Goal: Complete application form

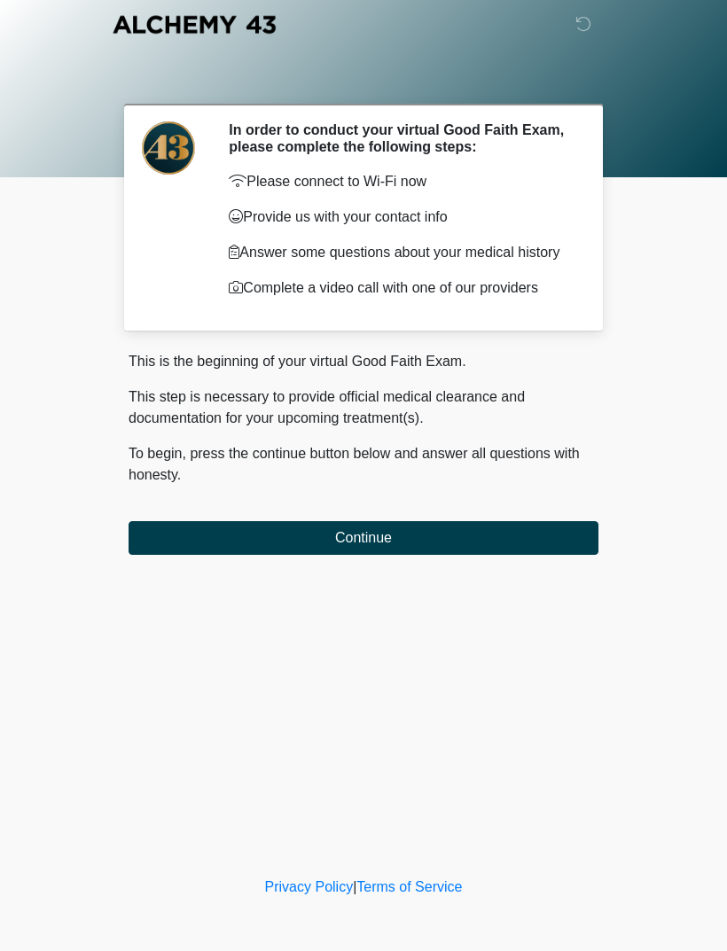
click at [533, 543] on button "Continue" at bounding box center [363, 538] width 470 height 34
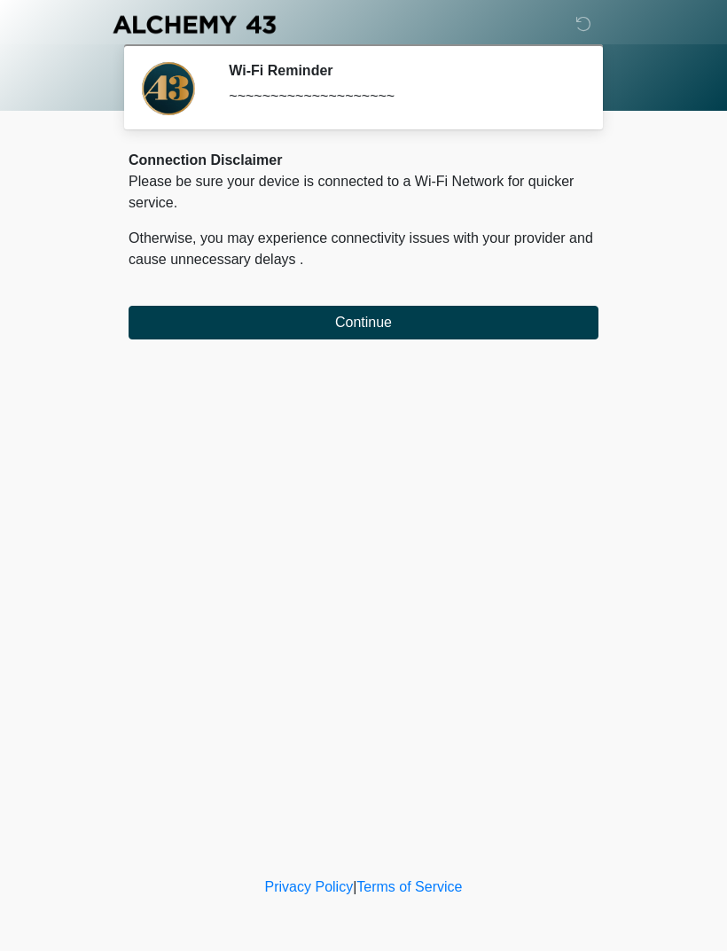
click at [559, 326] on button "Continue" at bounding box center [363, 323] width 470 height 34
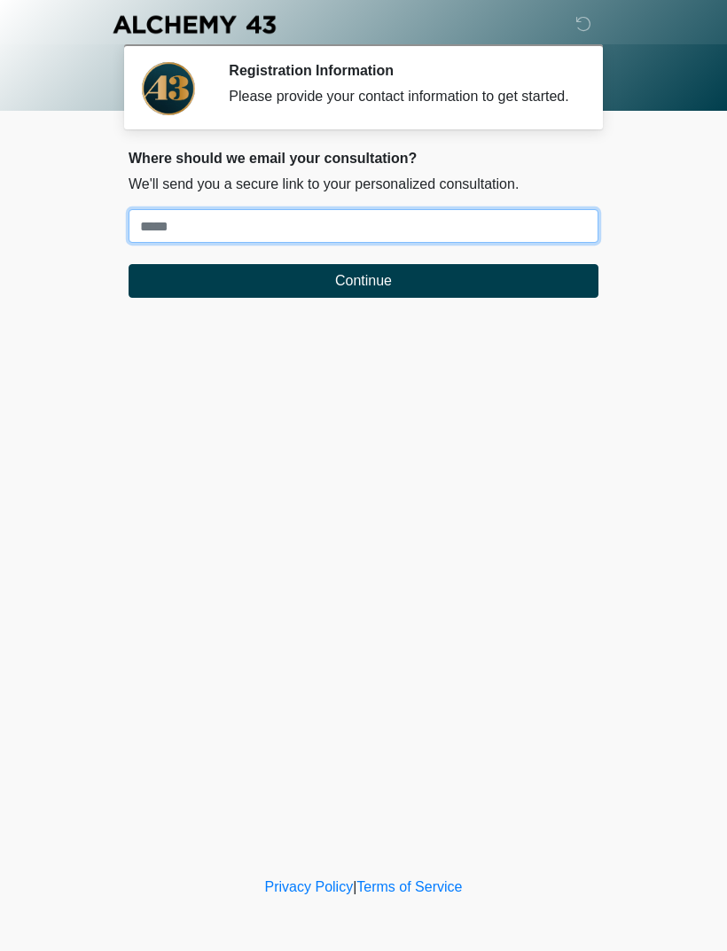
click at [540, 243] on input "Where should we email your treatment plan?" at bounding box center [363, 226] width 470 height 34
type input "**********"
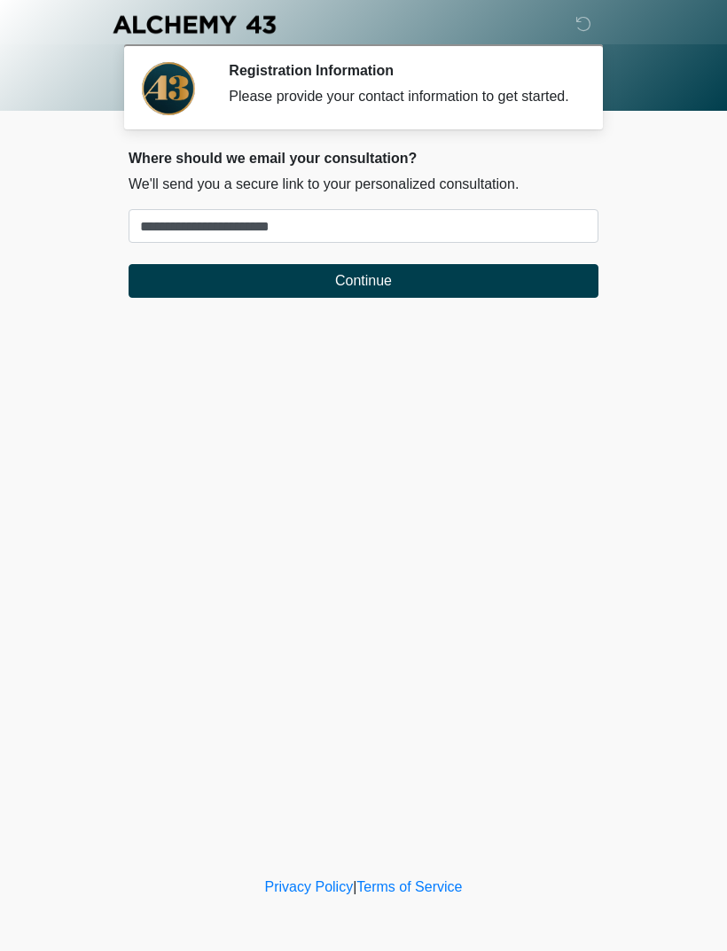
click at [456, 298] on button "Continue" at bounding box center [363, 281] width 470 height 34
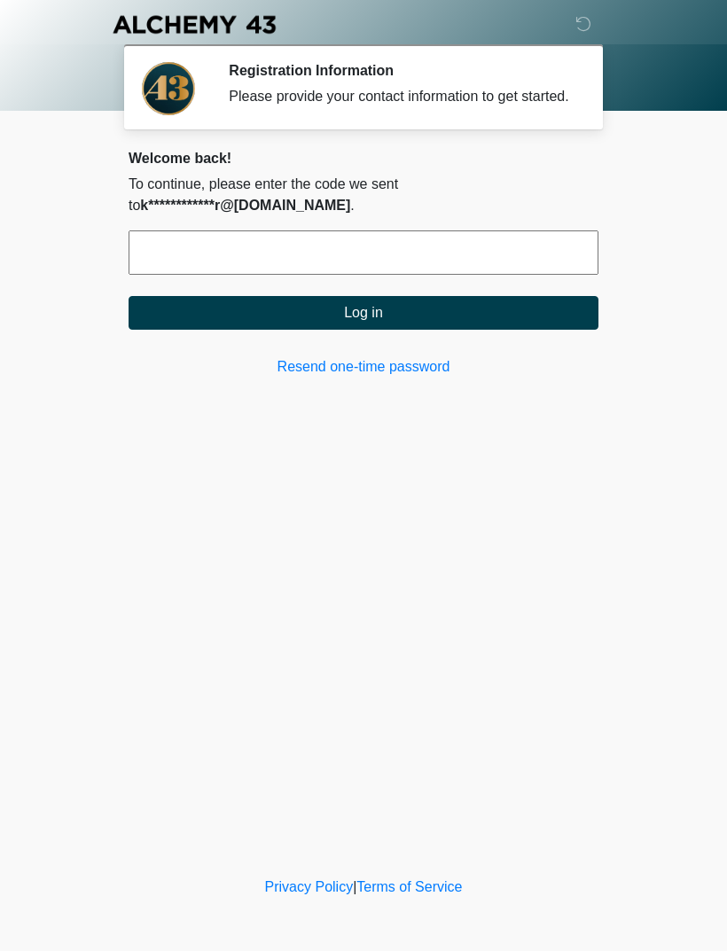
click at [295, 275] on input "text" at bounding box center [363, 252] width 470 height 44
type input "******"
click at [452, 326] on button "Log in" at bounding box center [363, 313] width 470 height 34
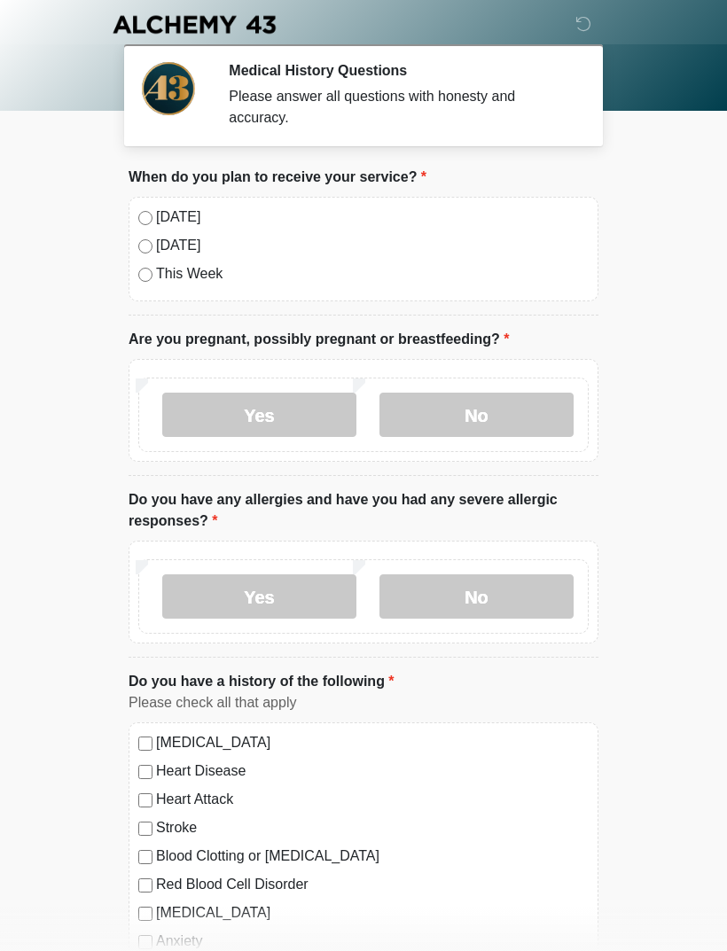
click at [414, 226] on label "[DATE]" at bounding box center [372, 216] width 432 height 21
click at [494, 417] on label "No" at bounding box center [476, 415] width 194 height 44
click at [509, 596] on label "No" at bounding box center [476, 596] width 194 height 44
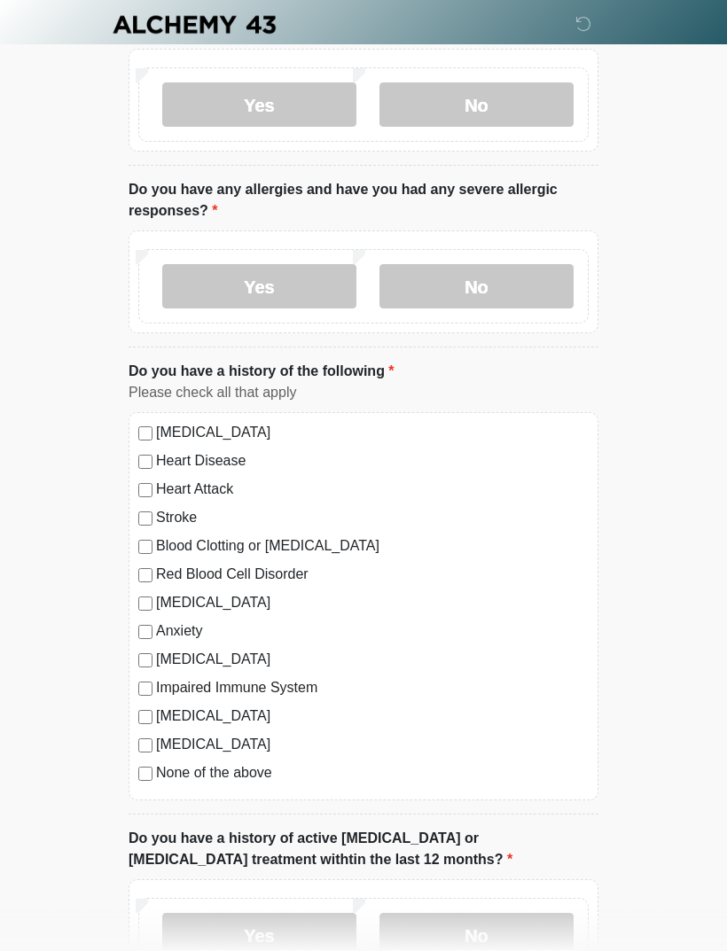
scroll to position [316, 0]
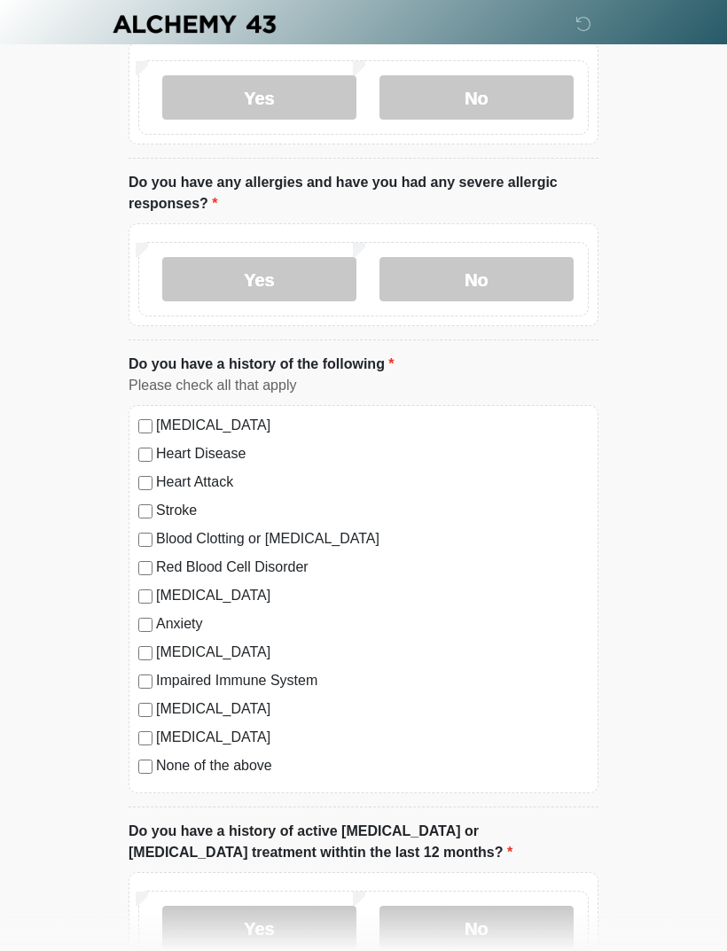
click at [257, 761] on label "None of the above" at bounding box center [372, 766] width 432 height 21
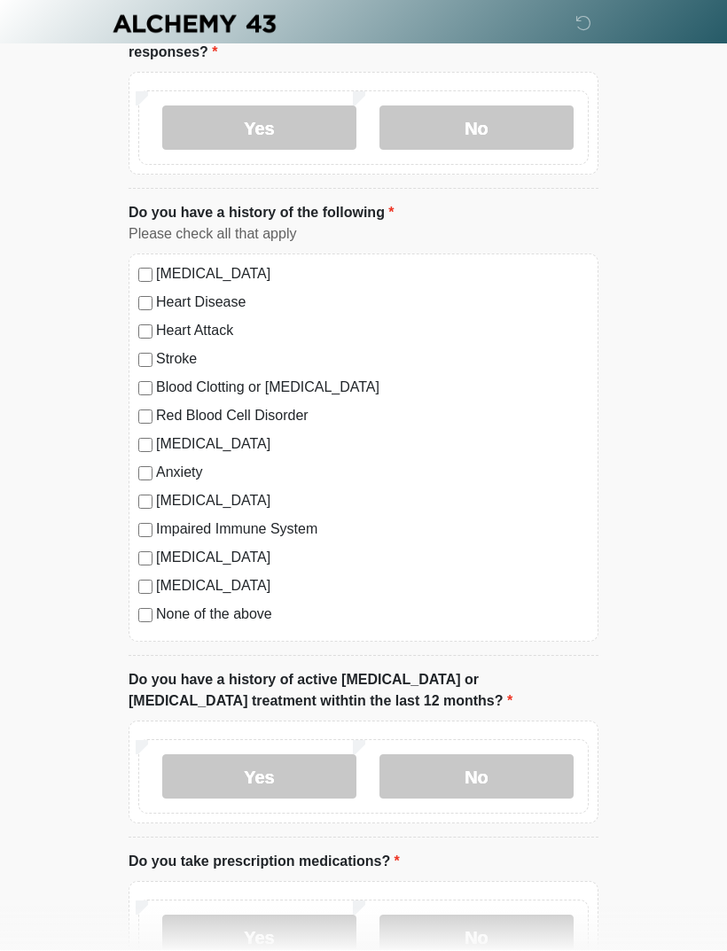
click at [542, 764] on label "No" at bounding box center [476, 777] width 194 height 44
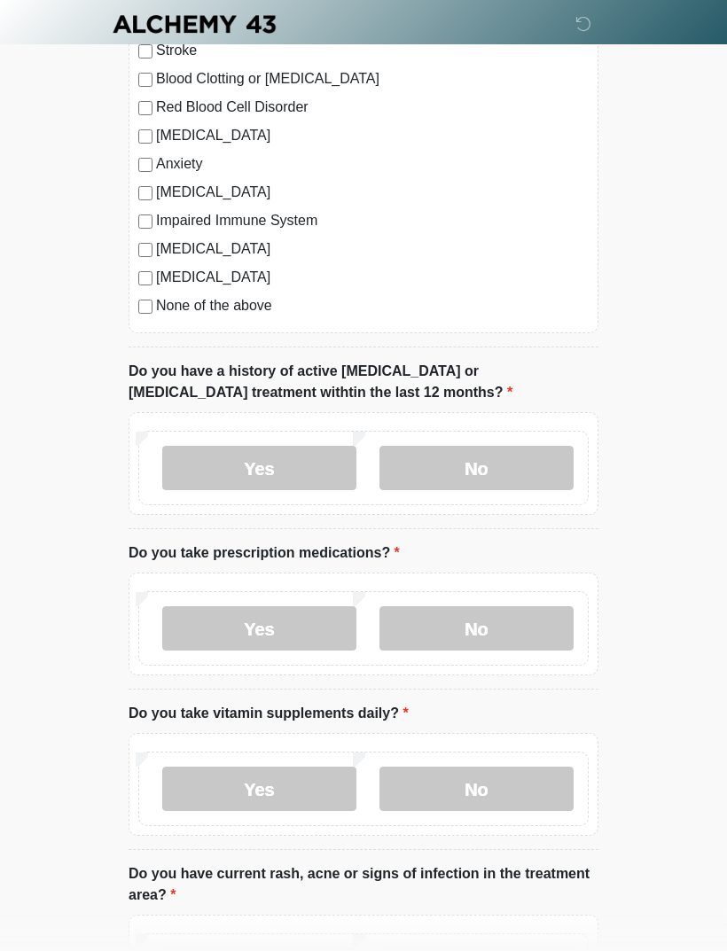
click at [274, 630] on label "Yes" at bounding box center [259, 629] width 194 height 44
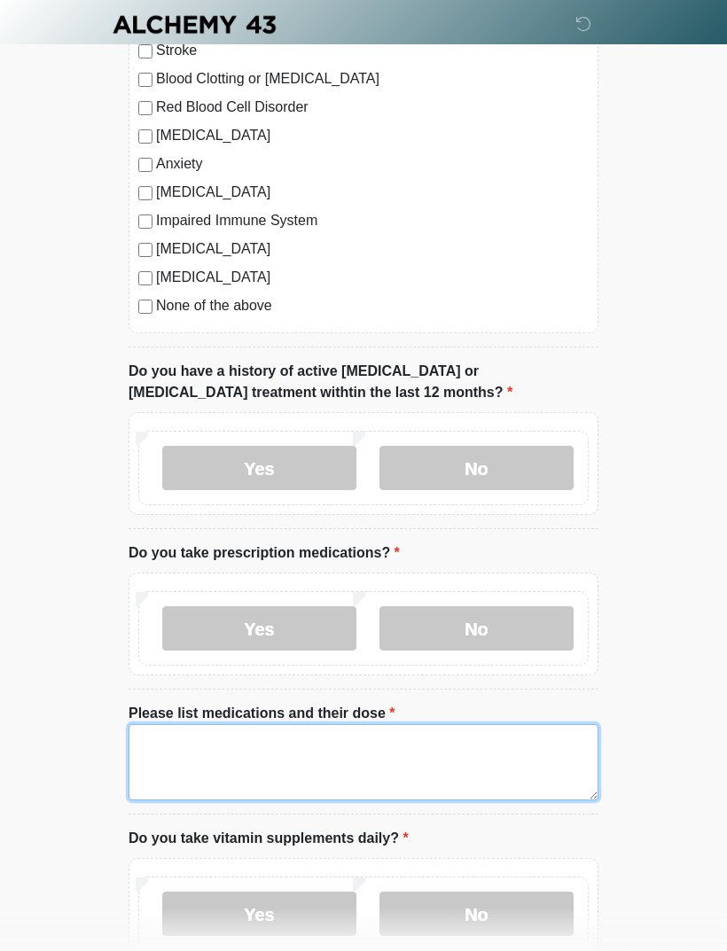
click at [439, 745] on textarea "Please list medications and their dose" at bounding box center [363, 762] width 470 height 76
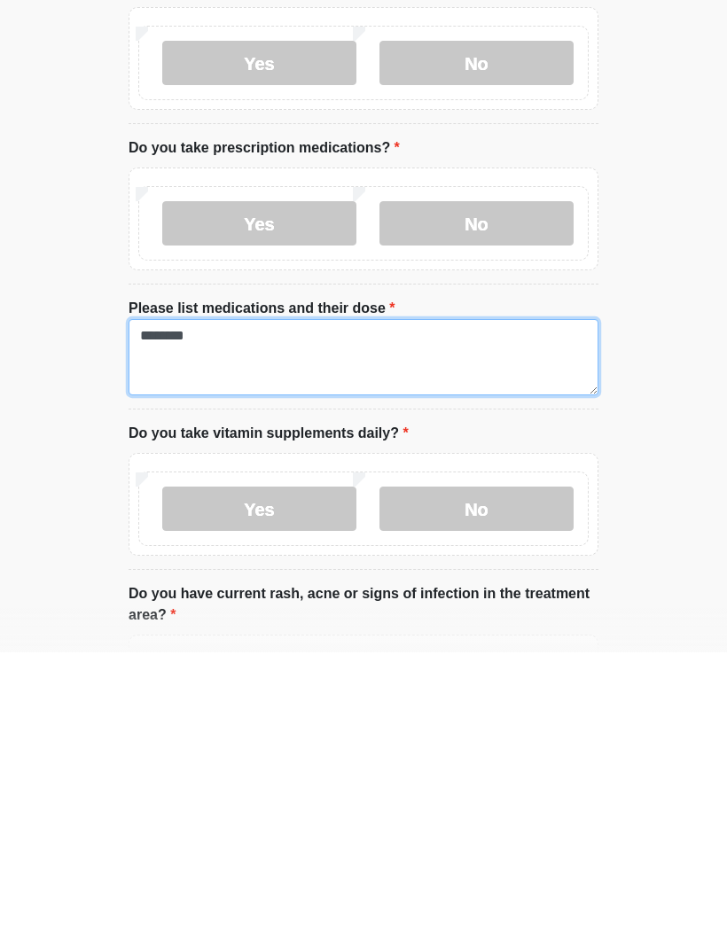
type textarea "********"
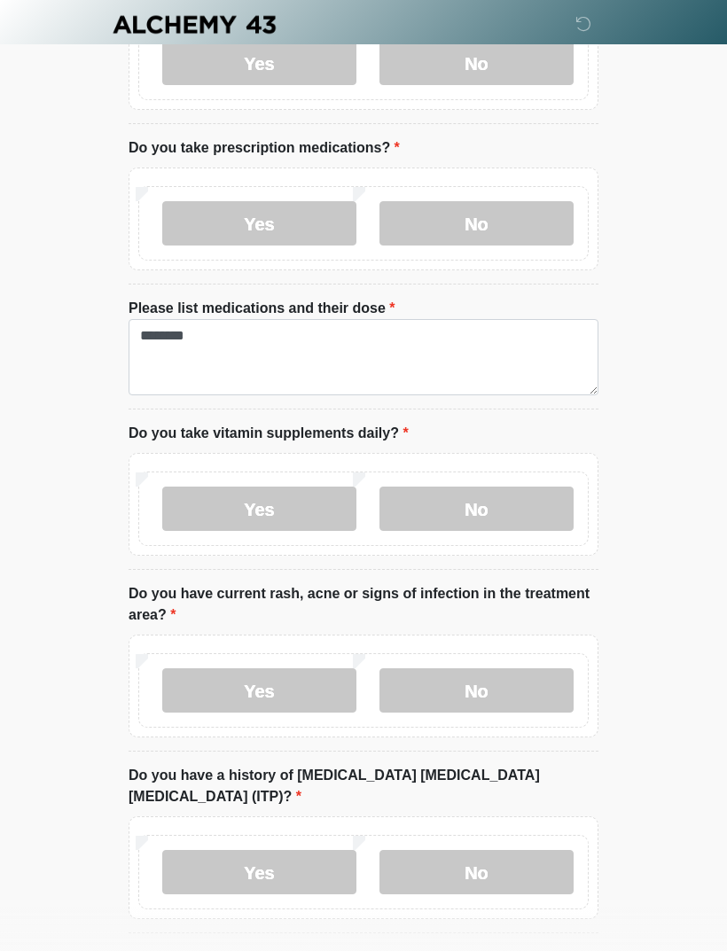
click at [507, 502] on label "No" at bounding box center [476, 509] width 194 height 44
click at [520, 679] on label "No" at bounding box center [476, 690] width 194 height 44
click at [507, 850] on label "No" at bounding box center [476, 872] width 194 height 44
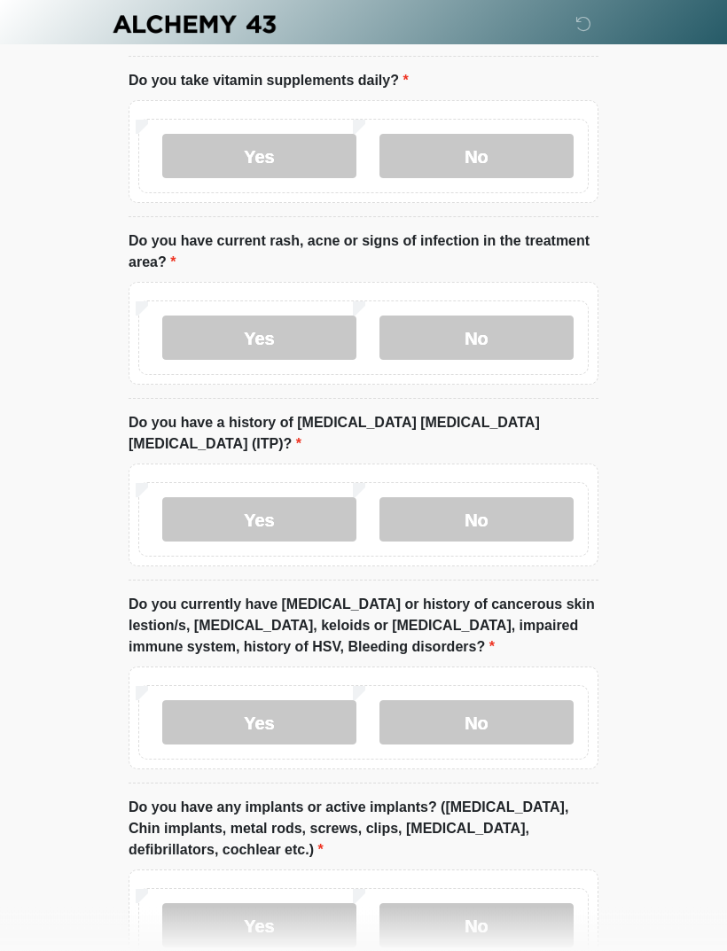
scroll to position [1538, 0]
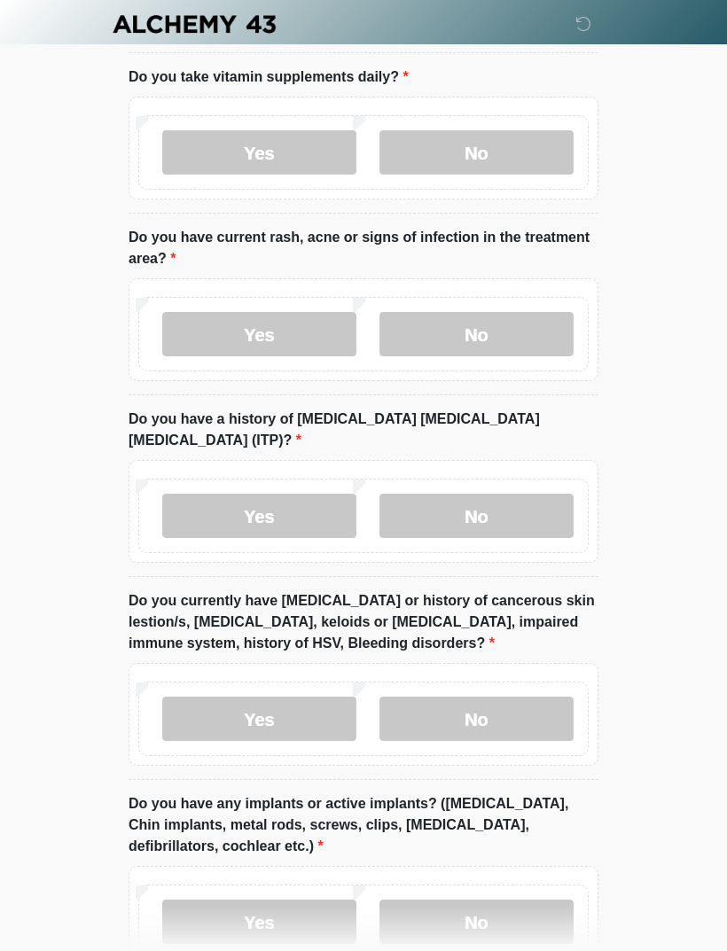
click at [547, 697] on label "No" at bounding box center [476, 719] width 194 height 44
click at [517, 899] on label "No" at bounding box center [476, 921] width 194 height 44
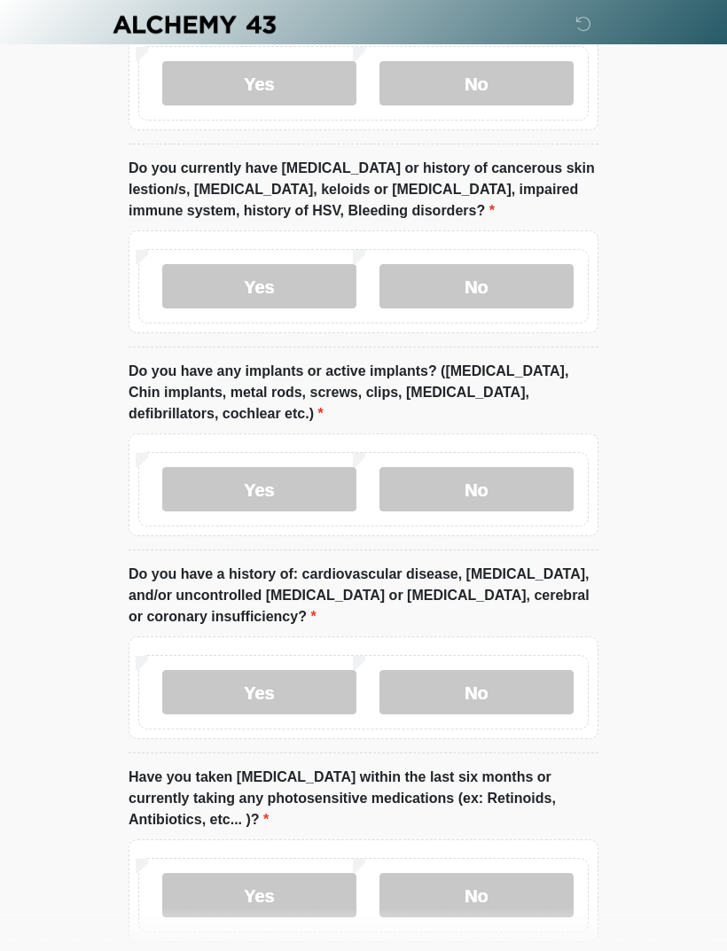
scroll to position [2036, 0]
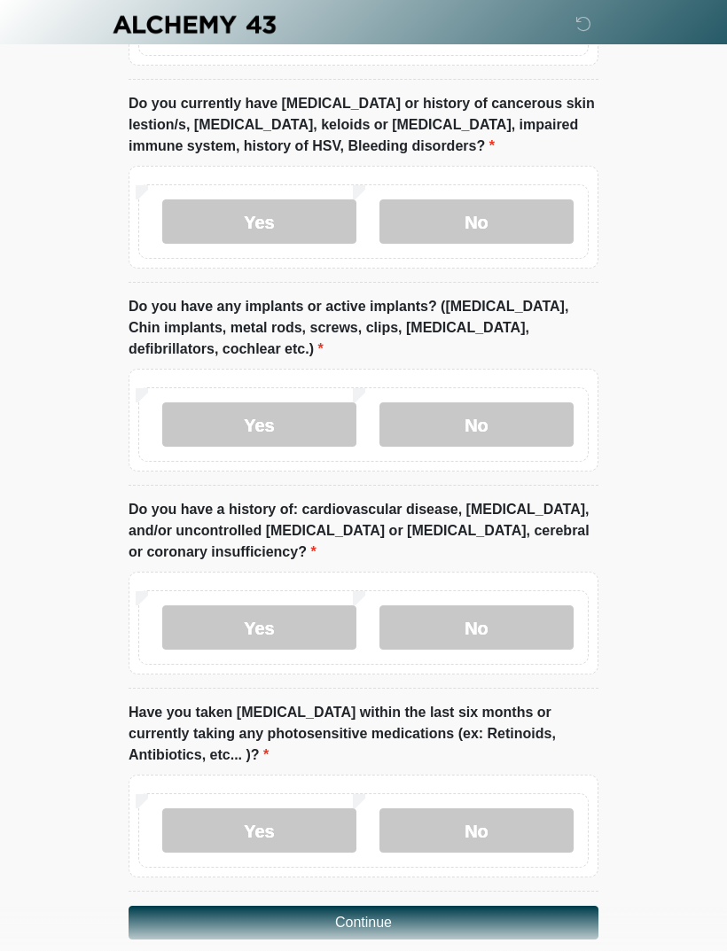
click at [522, 605] on label "No" at bounding box center [476, 627] width 194 height 44
click at [505, 808] on label "No" at bounding box center [476, 830] width 194 height 44
click at [475, 906] on button "Continue" at bounding box center [363, 923] width 470 height 34
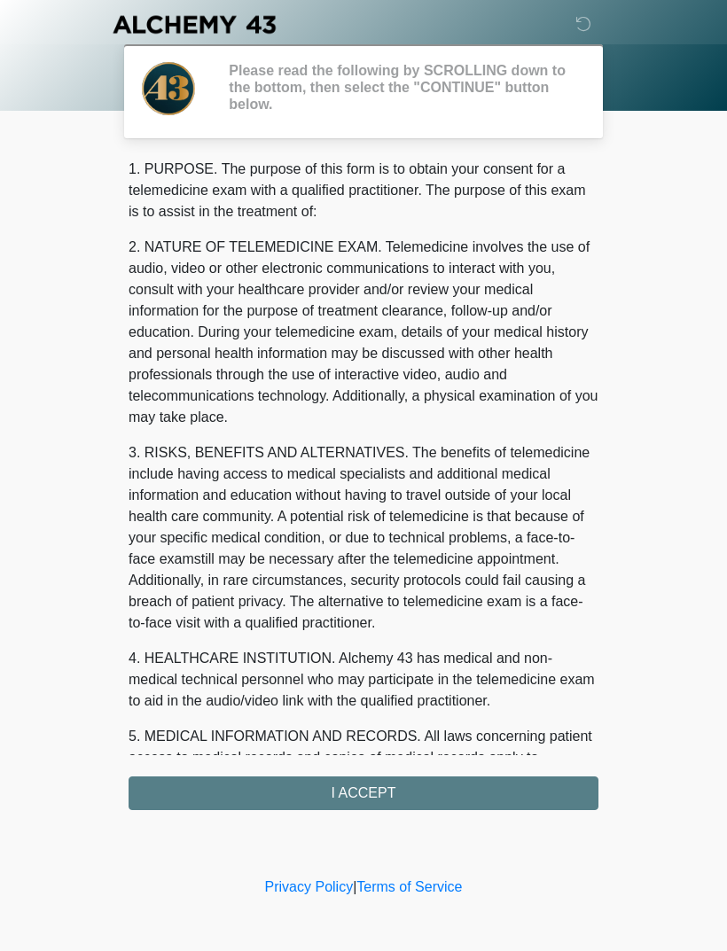
scroll to position [0, 0]
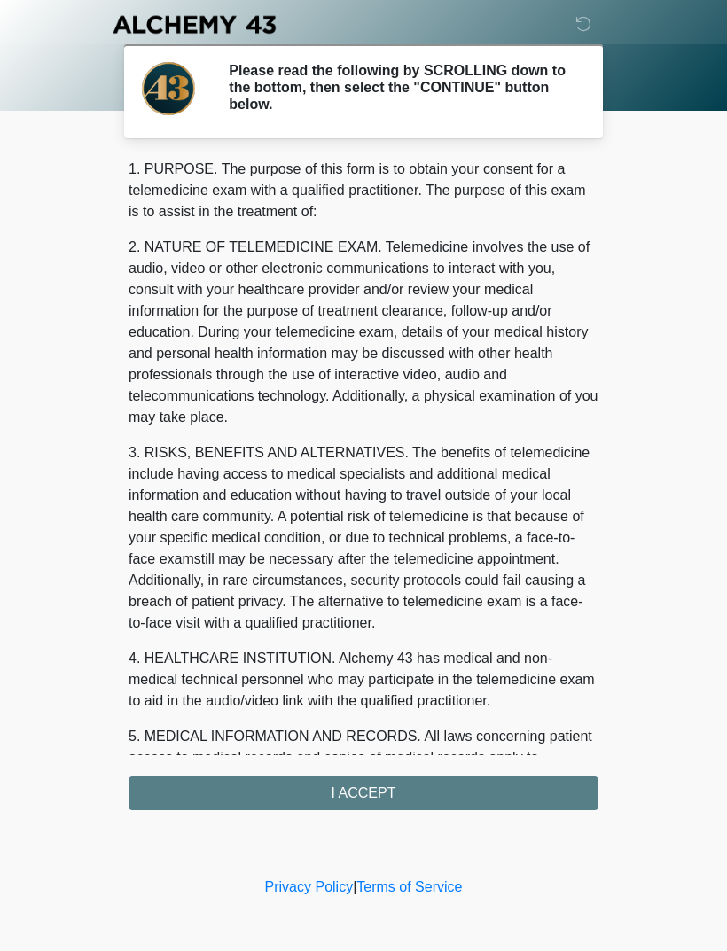
click at [487, 777] on div "1. PURPOSE. The purpose of this form is to obtain your consent for a telemedici…" at bounding box center [363, 484] width 470 height 651
click at [537, 797] on div "1. PURPOSE. The purpose of this form is to obtain your consent for a telemedici…" at bounding box center [363, 484] width 470 height 651
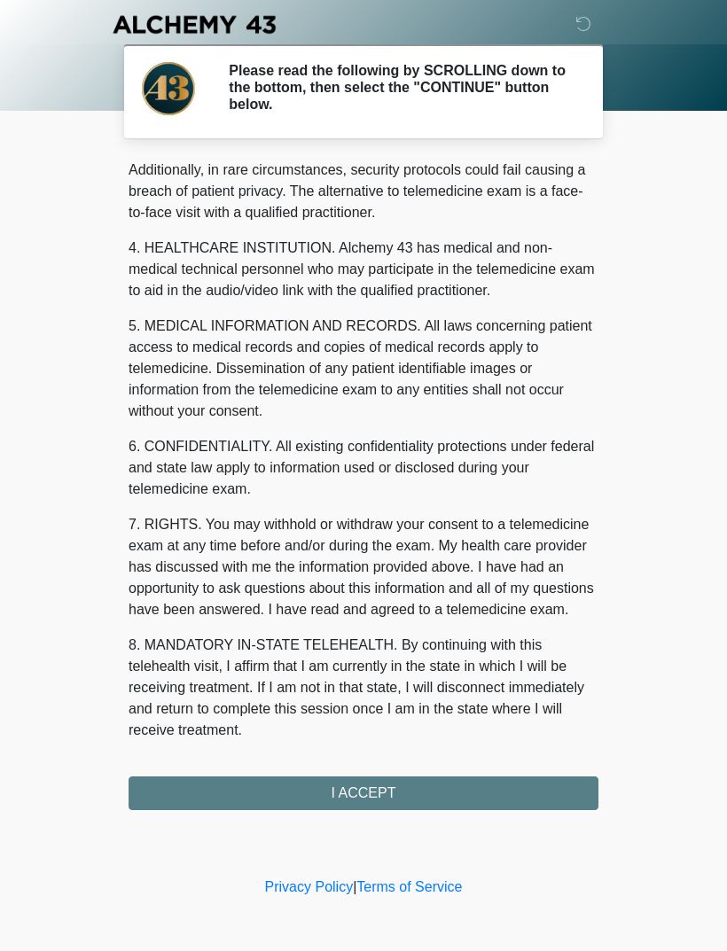
click at [386, 799] on div "1. PURPOSE. The purpose of this form is to obtain your consent for a telemedici…" at bounding box center [363, 484] width 470 height 651
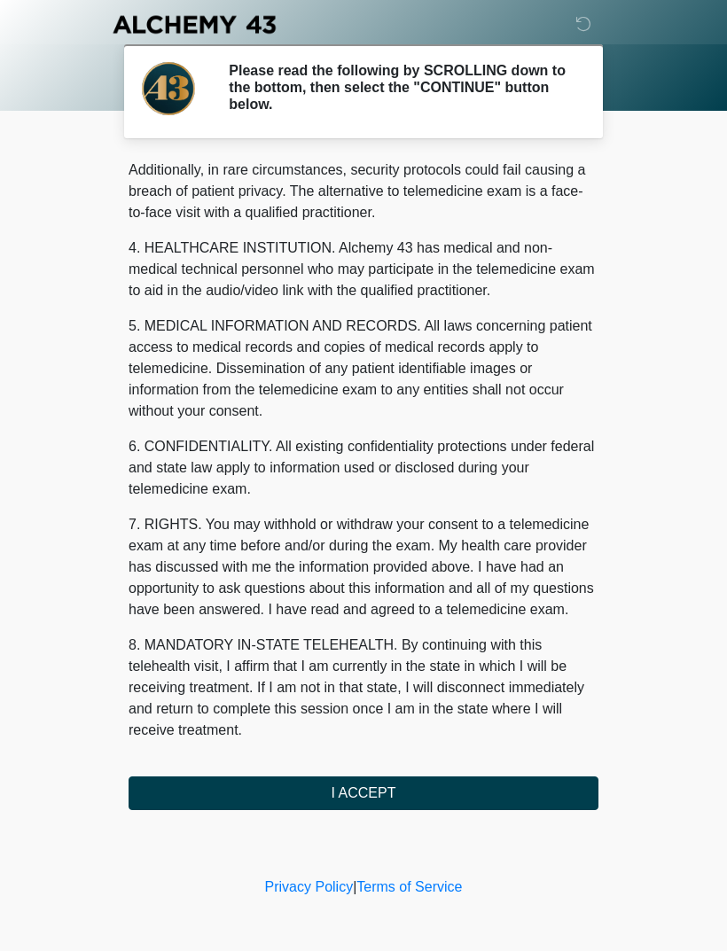
click at [335, 791] on button "I ACCEPT" at bounding box center [363, 793] width 470 height 34
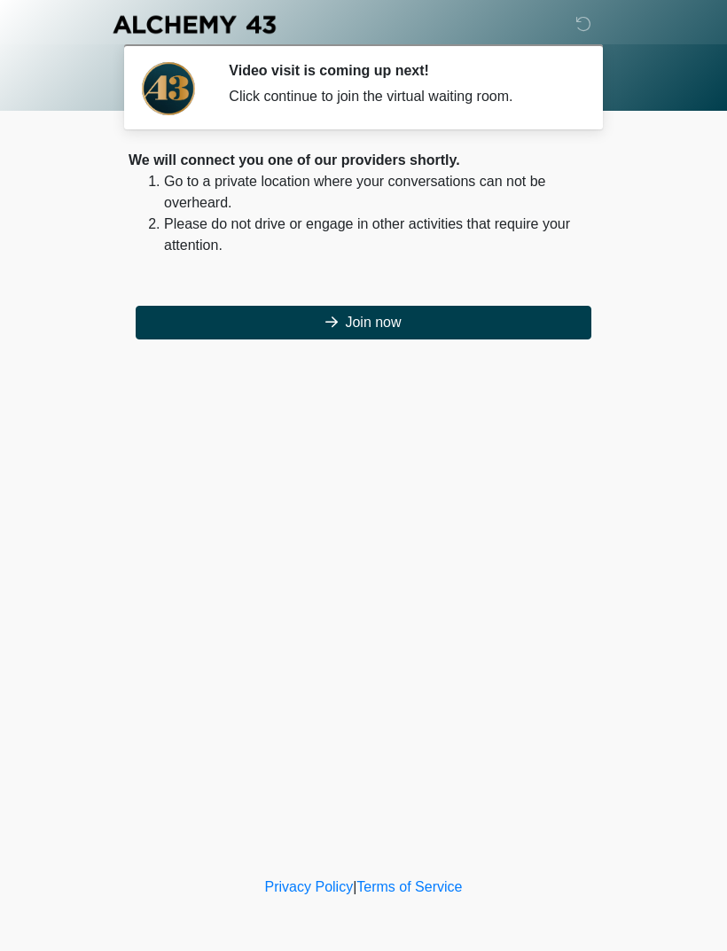
click at [399, 336] on button "Join now" at bounding box center [364, 323] width 456 height 34
